Goal: Task Accomplishment & Management: Manage account settings

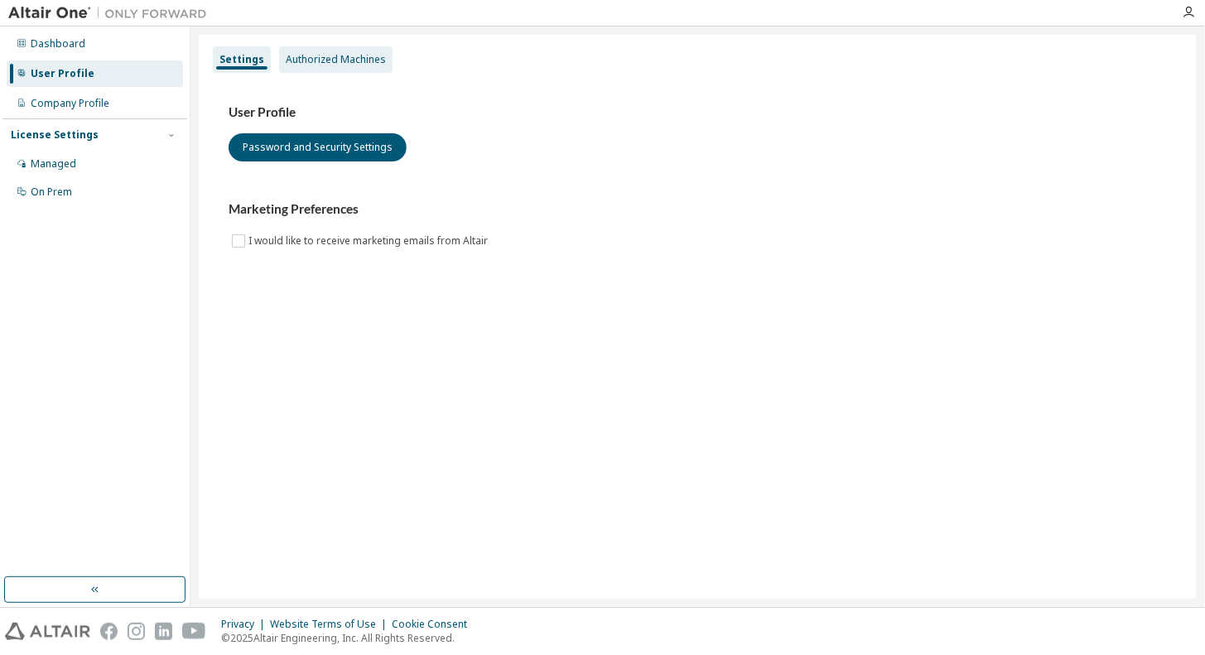
click at [366, 61] on div "Authorized Machines" at bounding box center [336, 59] width 100 height 13
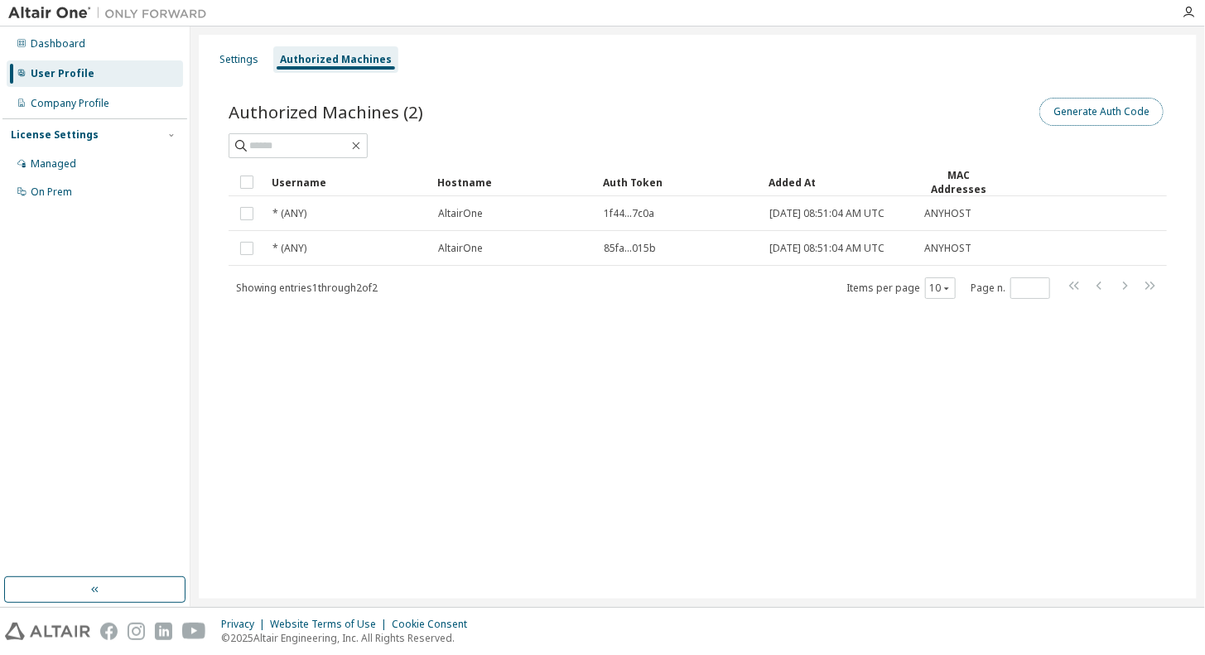
click at [1063, 114] on button "Generate Auth Code" at bounding box center [1101, 112] width 124 height 28
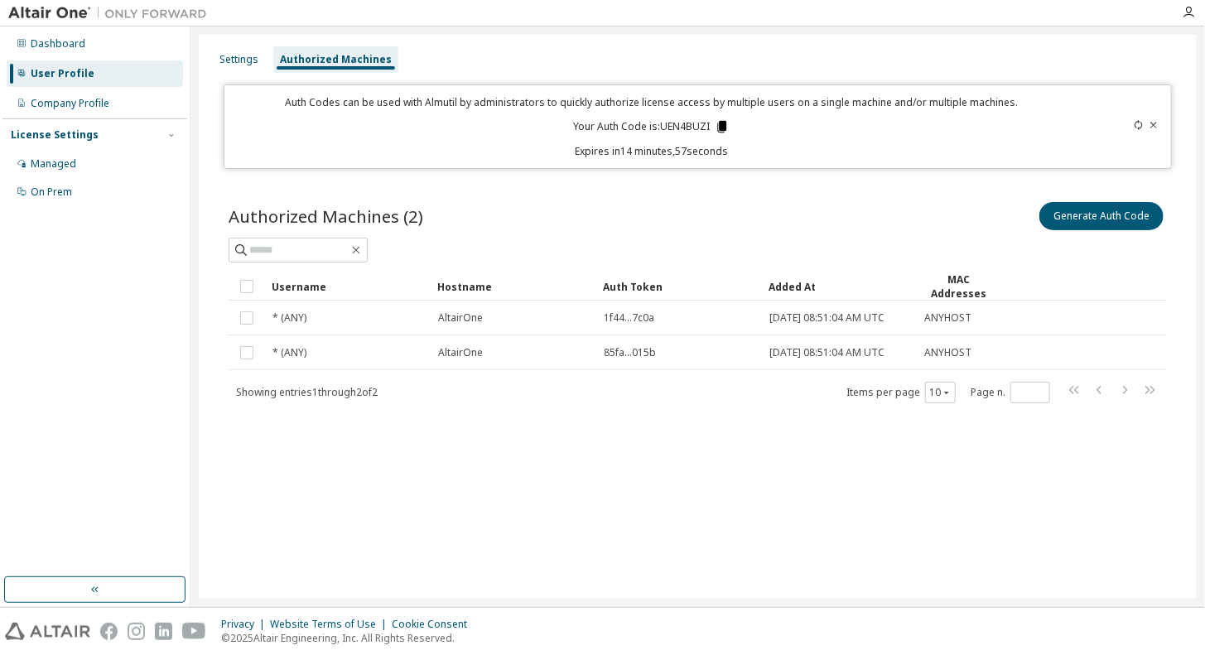
click at [720, 124] on icon at bounding box center [722, 127] width 9 height 12
